Goal: Communication & Community: Answer question/provide support

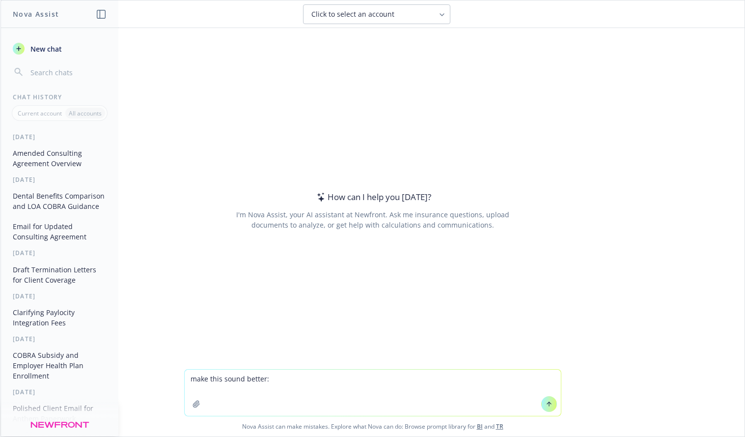
type textarea "make this sound better: Feel free to send us the survey results specifically re…"
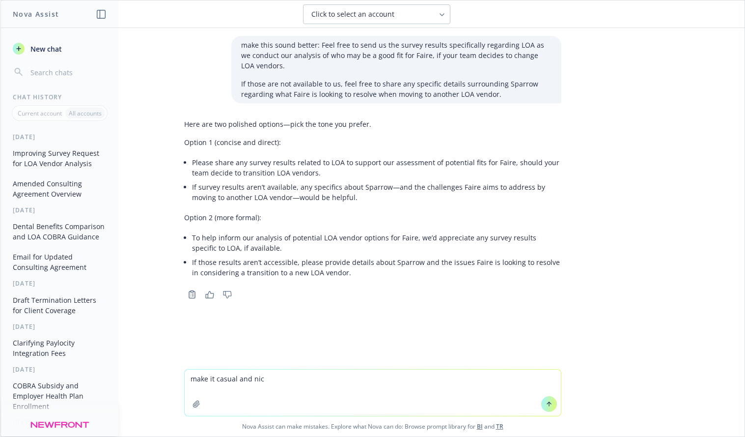
type textarea "make it casual and nice"
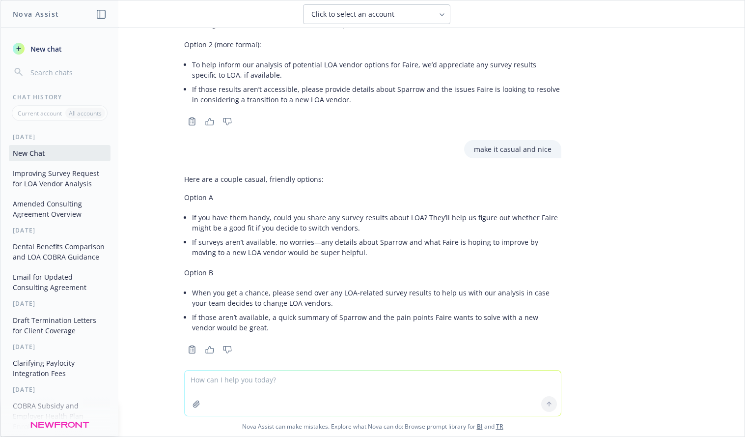
scroll to position [183, 0]
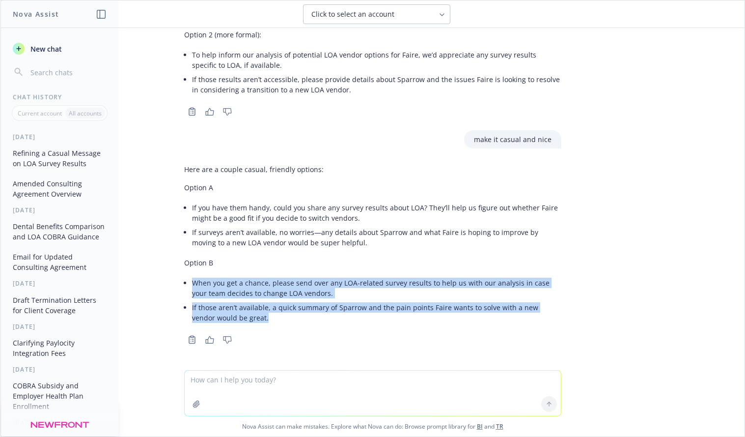
drag, startPoint x: 271, startPoint y: 318, endPoint x: 181, endPoint y: 280, distance: 97.5
click at [184, 280] on div "Here are a couple casual, friendly options: Option A If you have them handy, co…" at bounding box center [372, 244] width 377 height 168
copy ul "When you get a chance, please send over any LOA-related survey results to help …"
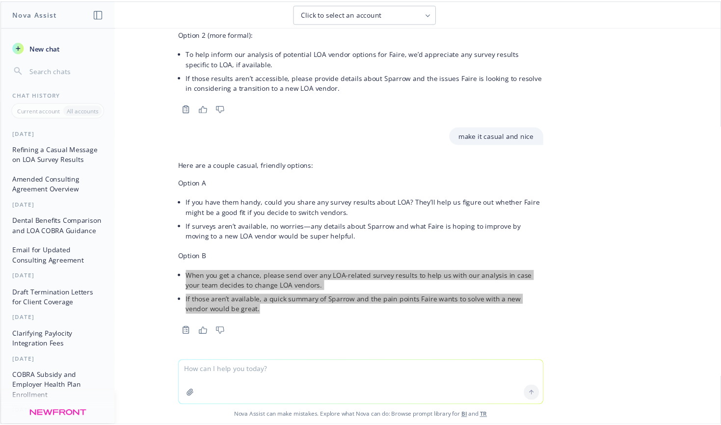
scroll to position [180, 0]
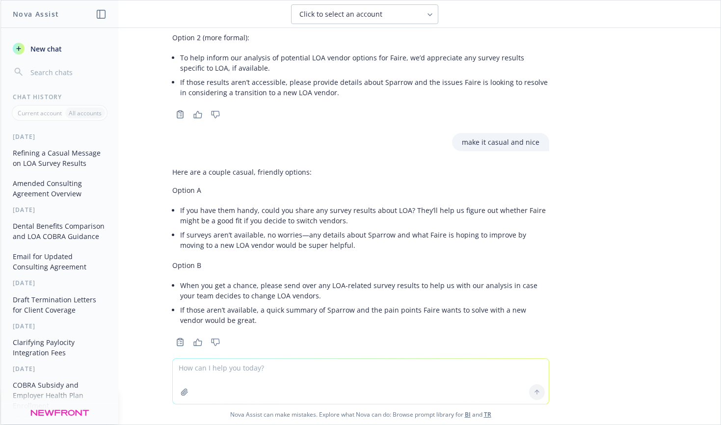
click at [503, 56] on li "To help inform our analysis of potential LOA vendor options for Faire, we’d app…" at bounding box center [364, 63] width 369 height 25
